Goal: Check status

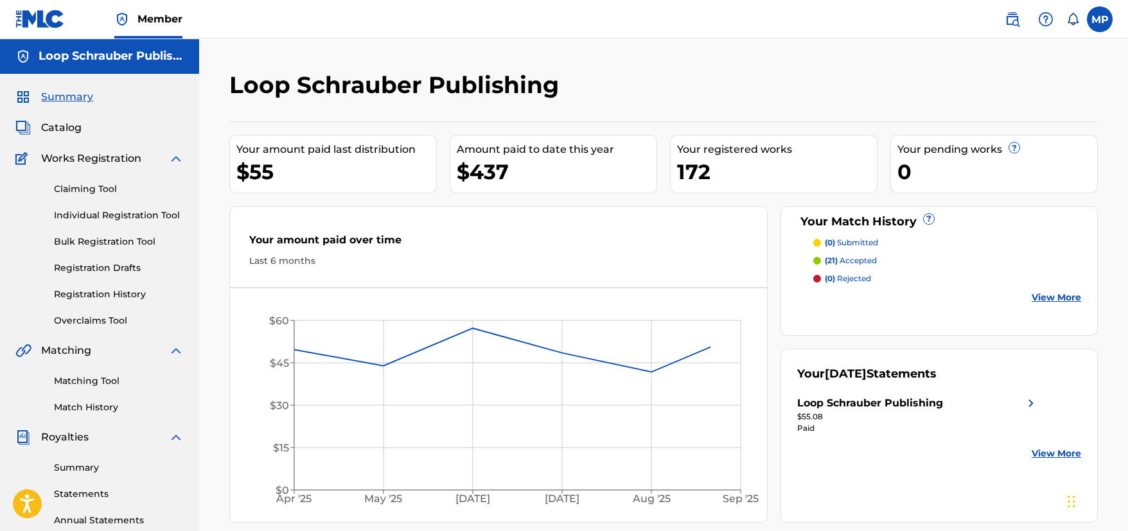
click at [1094, 23] on label at bounding box center [1100, 19] width 26 height 26
click at [1100, 19] on input "MP [PERSON_NAME] [EMAIL_ADDRESS][DOMAIN_NAME] Notification Preferences Profile …" at bounding box center [1100, 19] width 0 height 0
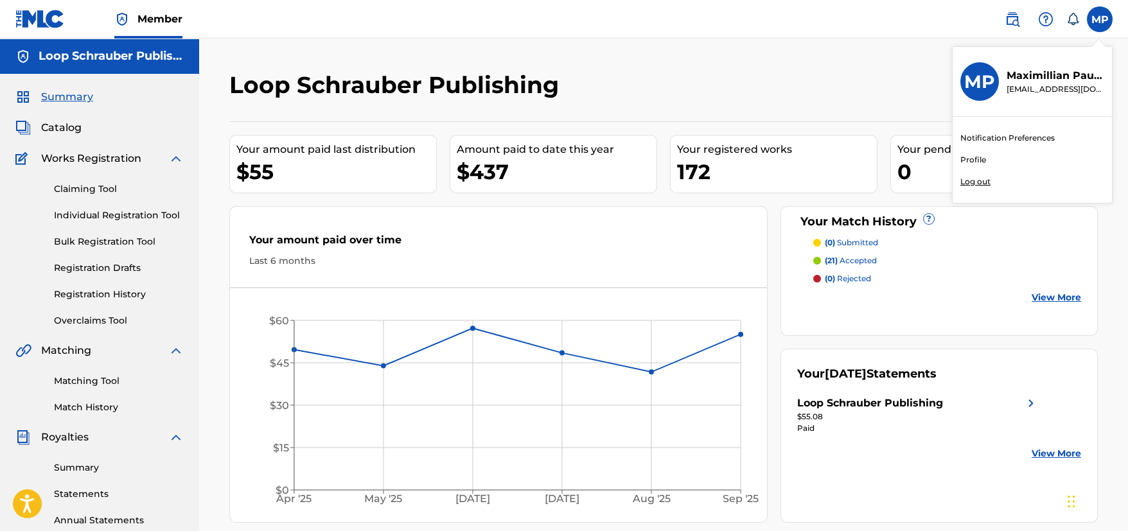
click at [986, 180] on p "Log out" at bounding box center [975, 182] width 30 height 12
click at [1100, 19] on input "MP [PERSON_NAME] [EMAIL_ADDRESS][DOMAIN_NAME] Notification Preferences Profile …" at bounding box center [1100, 19] width 0 height 0
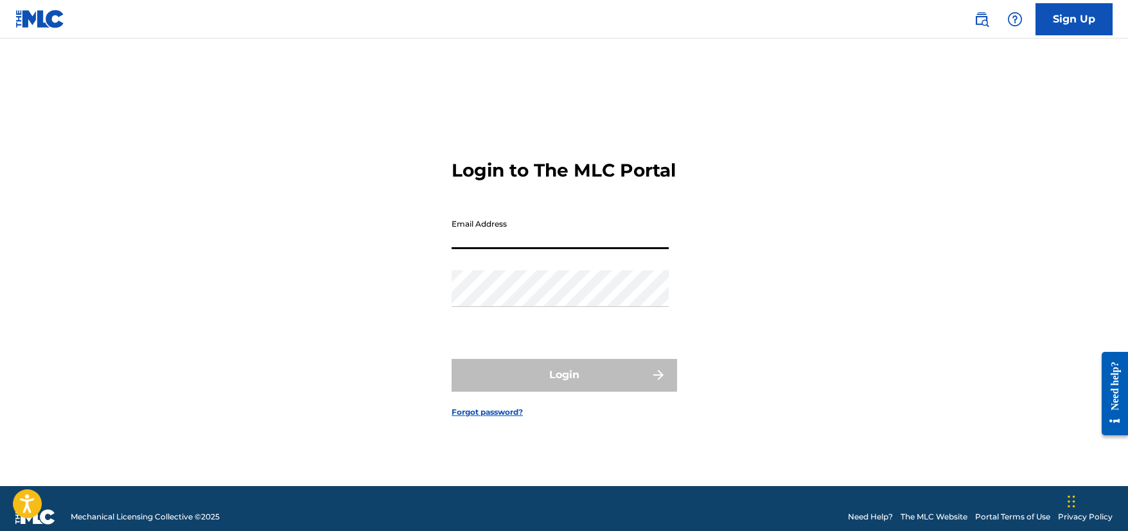
click at [609, 249] on input "Email Address" at bounding box center [560, 231] width 217 height 37
type input "[PERSON_NAME][EMAIL_ADDRESS][DOMAIN_NAME]"
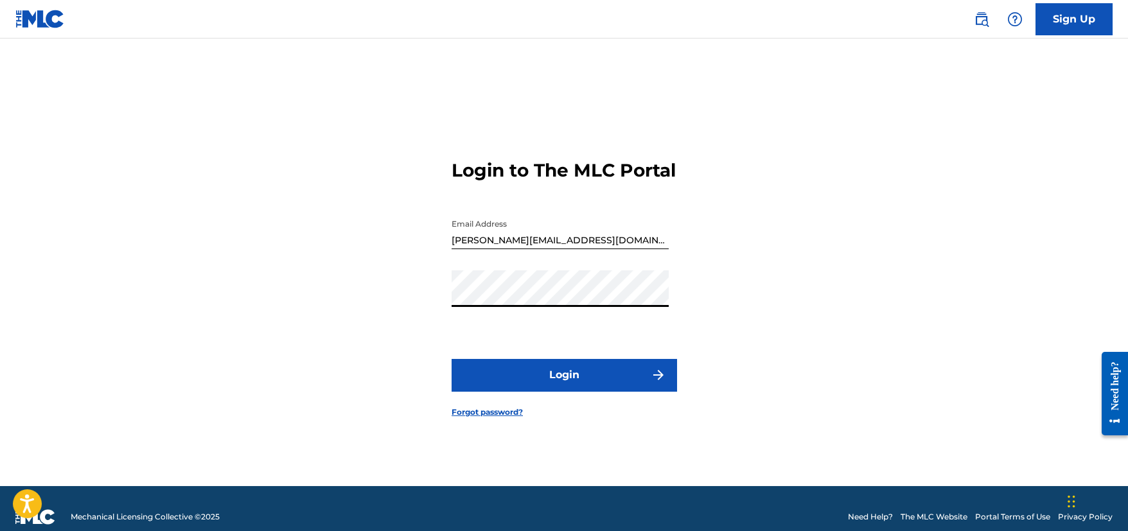
click at [629, 386] on button "Login" at bounding box center [564, 375] width 225 height 32
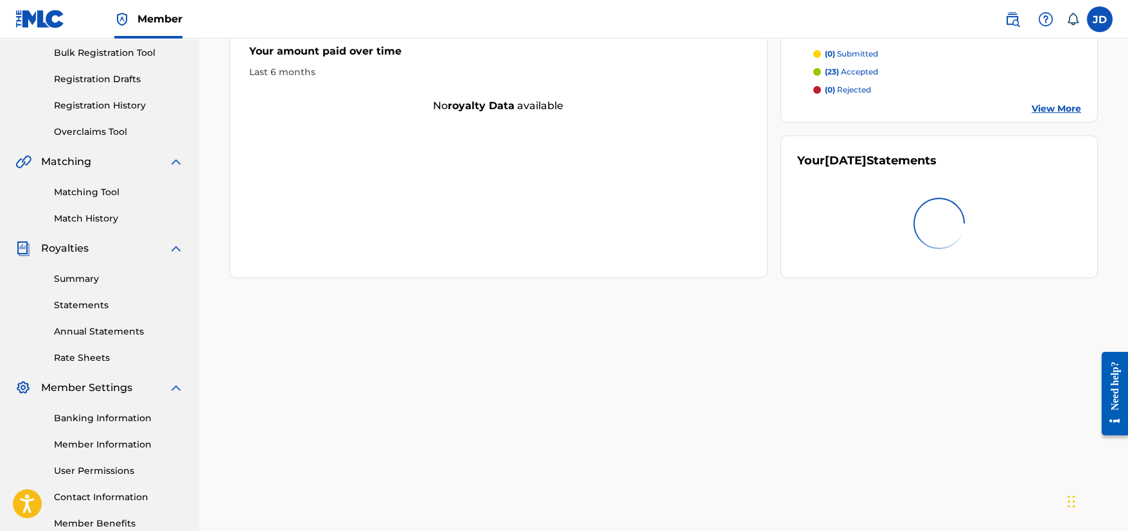
scroll to position [193, 0]
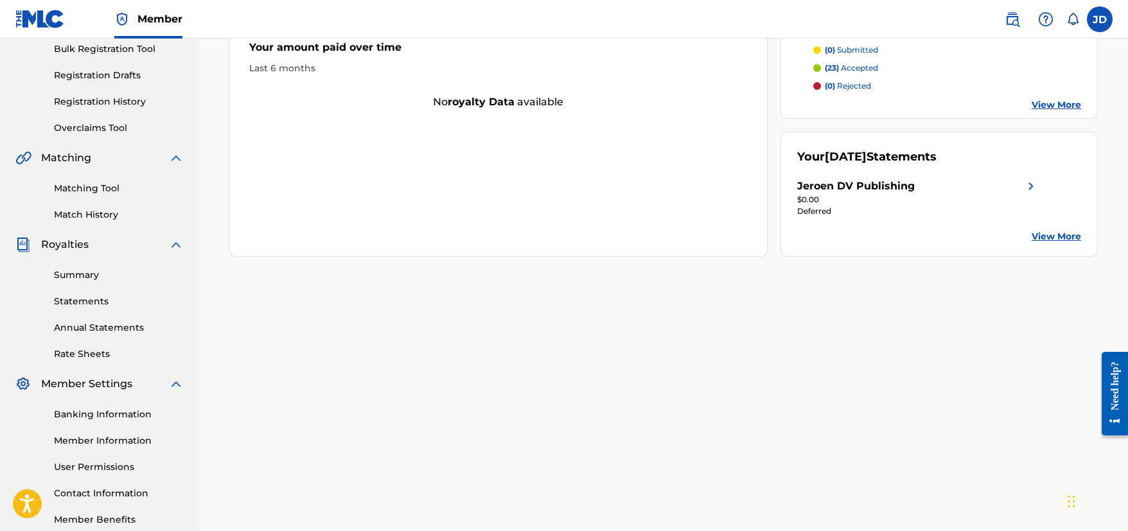
click at [77, 279] on link "Summary" at bounding box center [119, 274] width 130 height 13
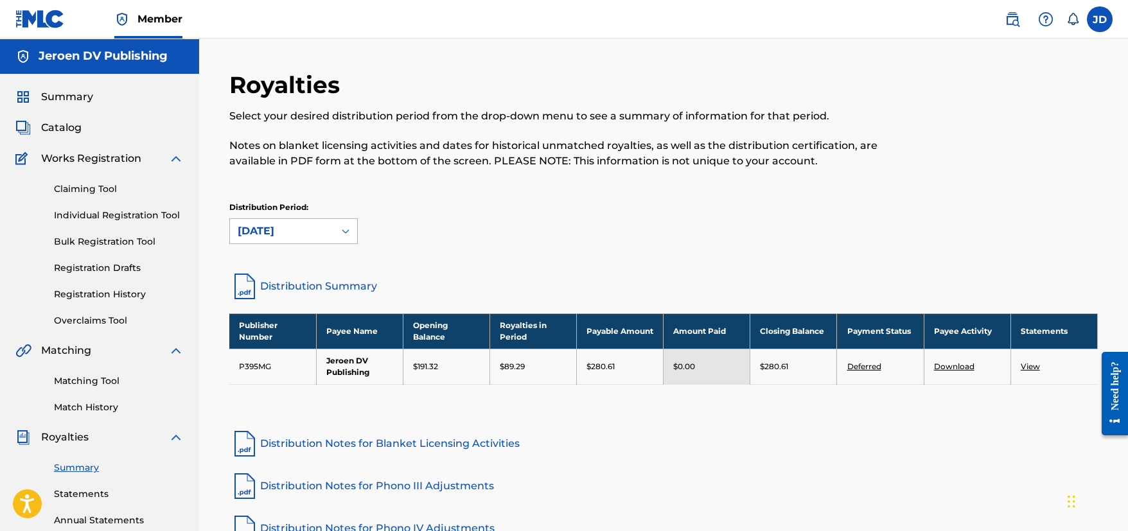
click at [292, 230] on div "[DATE]" at bounding box center [282, 231] width 89 height 15
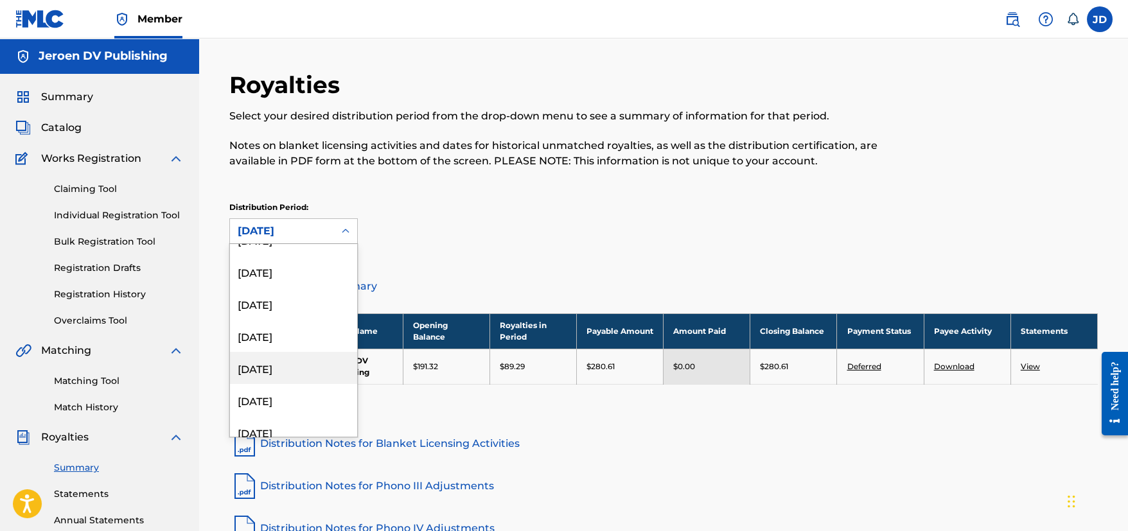
scroll to position [128, 0]
click at [276, 392] on div "[DATE]" at bounding box center [293, 389] width 127 height 32
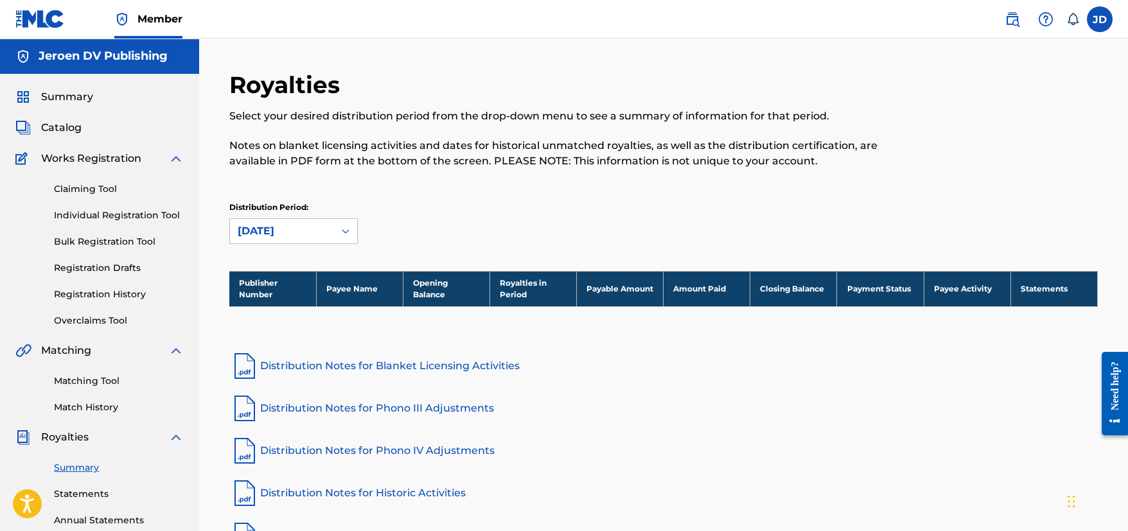
click at [292, 237] on div "[DATE]" at bounding box center [282, 231] width 89 height 15
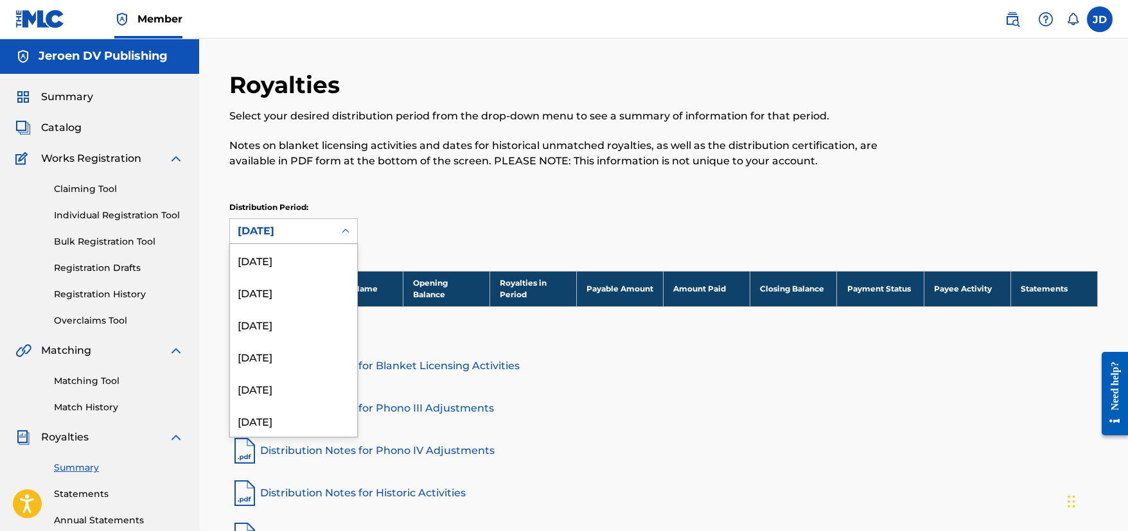
scroll to position [107, 0]
click at [288, 379] on div "[DATE]" at bounding box center [293, 378] width 127 height 32
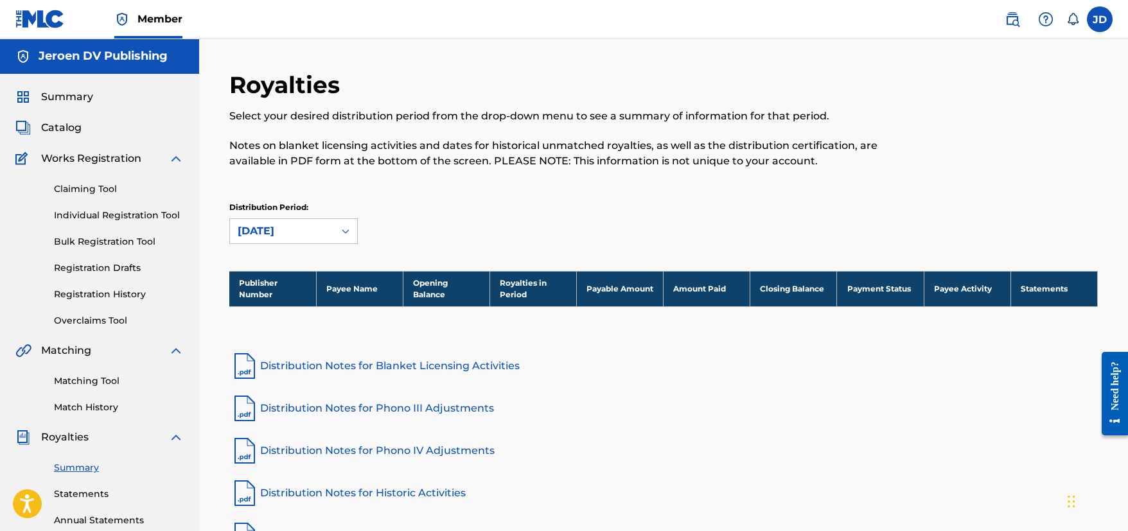
click at [310, 234] on div "[DATE]" at bounding box center [282, 231] width 89 height 15
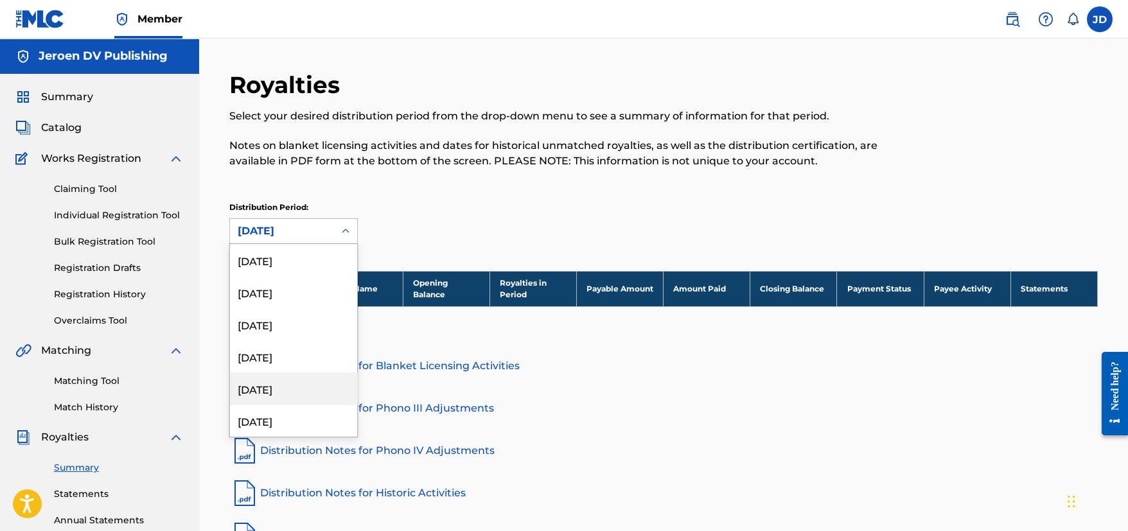
scroll to position [75, 0]
click at [282, 379] on div "[DATE]" at bounding box center [293, 378] width 127 height 32
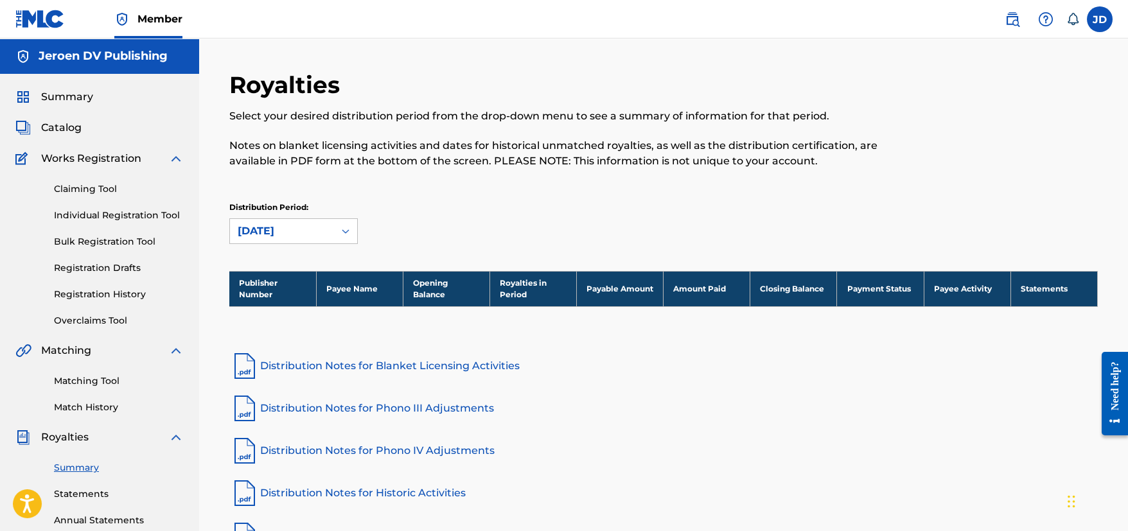
click at [314, 234] on div "[DATE]" at bounding box center [282, 231] width 89 height 15
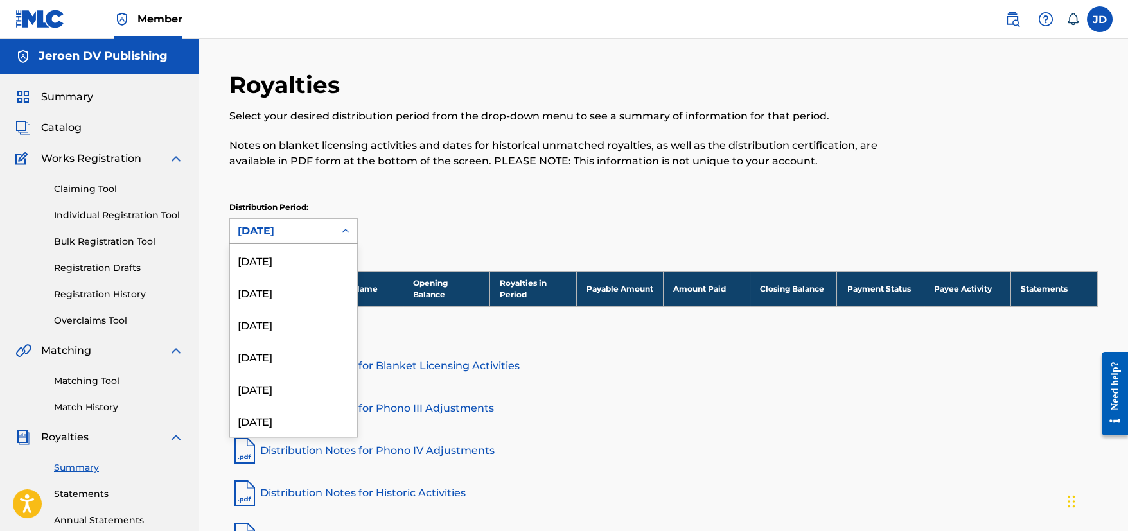
scroll to position [42, 0]
drag, startPoint x: 276, startPoint y: 378, endPoint x: 286, endPoint y: 364, distance: 17.5
click at [276, 378] on div "[DATE]" at bounding box center [293, 378] width 127 height 32
click at [321, 230] on div "[DATE]" at bounding box center [282, 231] width 89 height 15
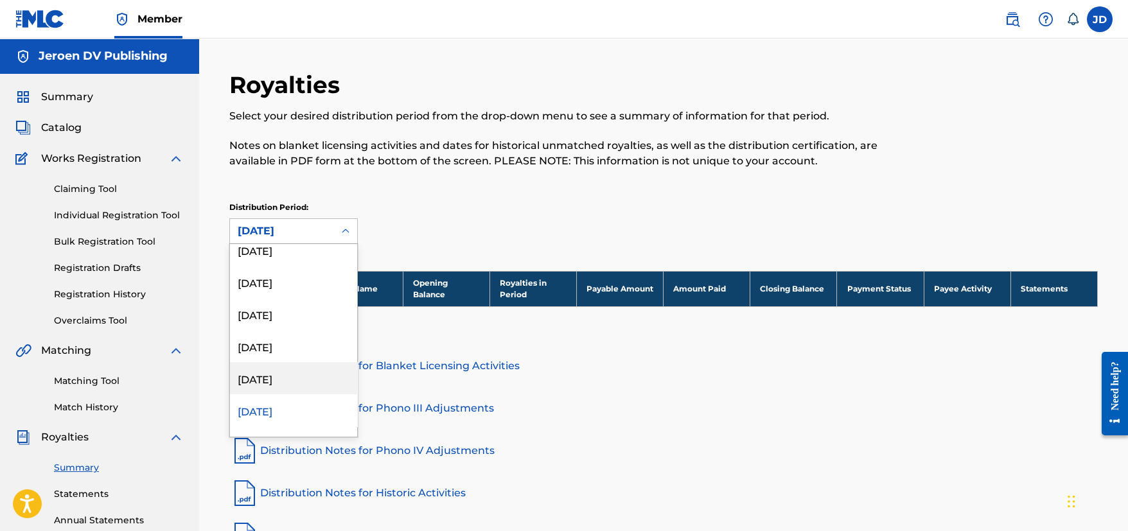
click at [281, 377] on div "[DATE]" at bounding box center [293, 378] width 127 height 32
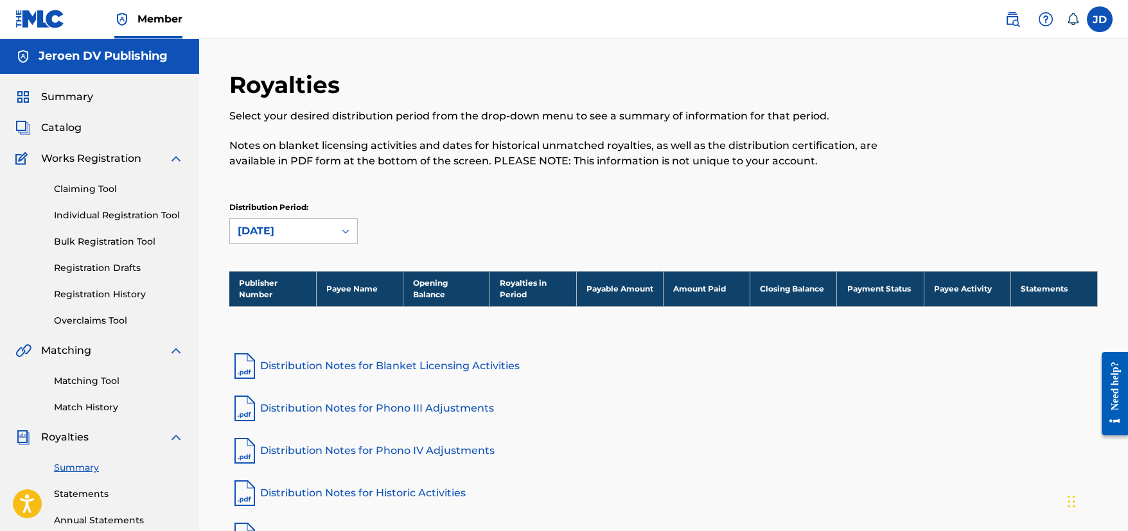
click at [326, 242] on div "[DATE]" at bounding box center [282, 231] width 104 height 24
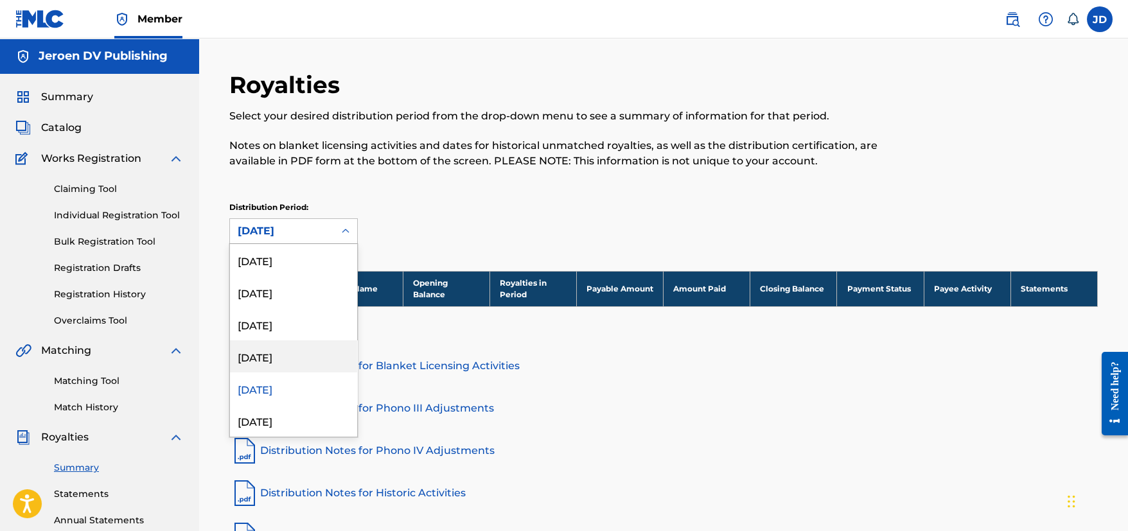
drag, startPoint x: 278, startPoint y: 365, endPoint x: 289, endPoint y: 355, distance: 15.0
click at [278, 365] on div "[DATE]" at bounding box center [293, 356] width 127 height 32
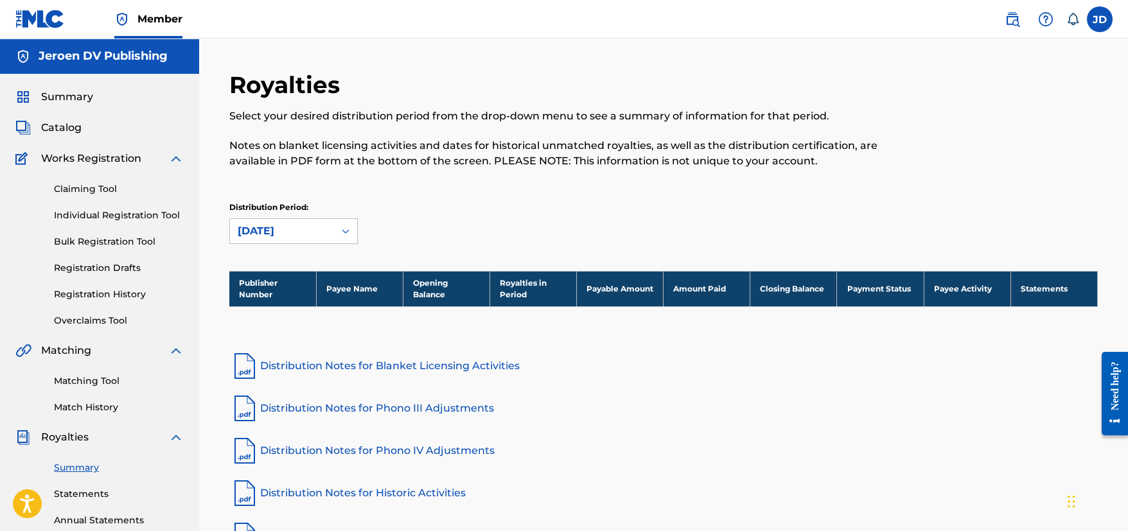
click at [313, 234] on div "[DATE]" at bounding box center [282, 231] width 89 height 15
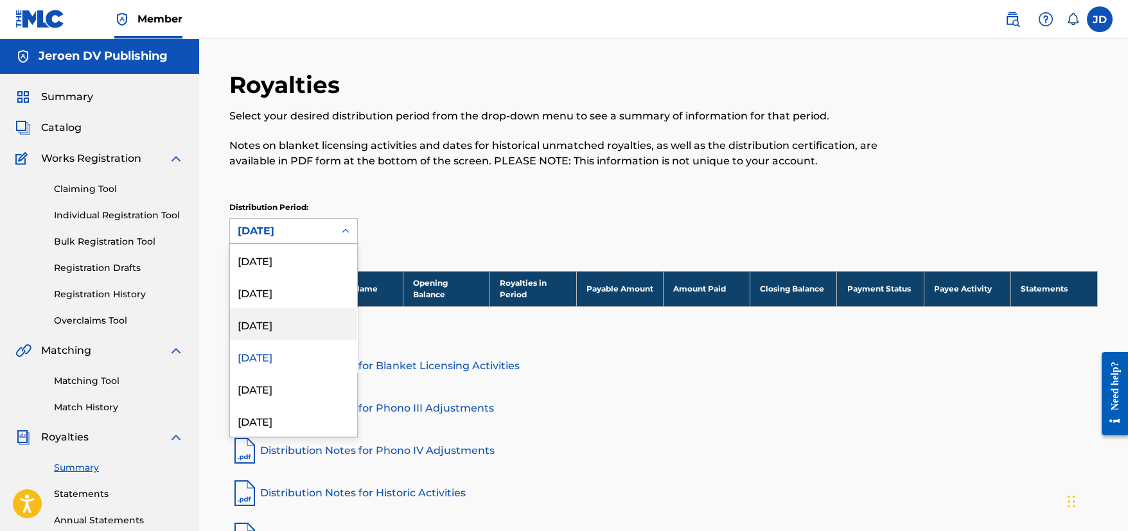
click at [270, 328] on div "[DATE]" at bounding box center [293, 324] width 127 height 32
